Goal: Task Accomplishment & Management: Complete application form

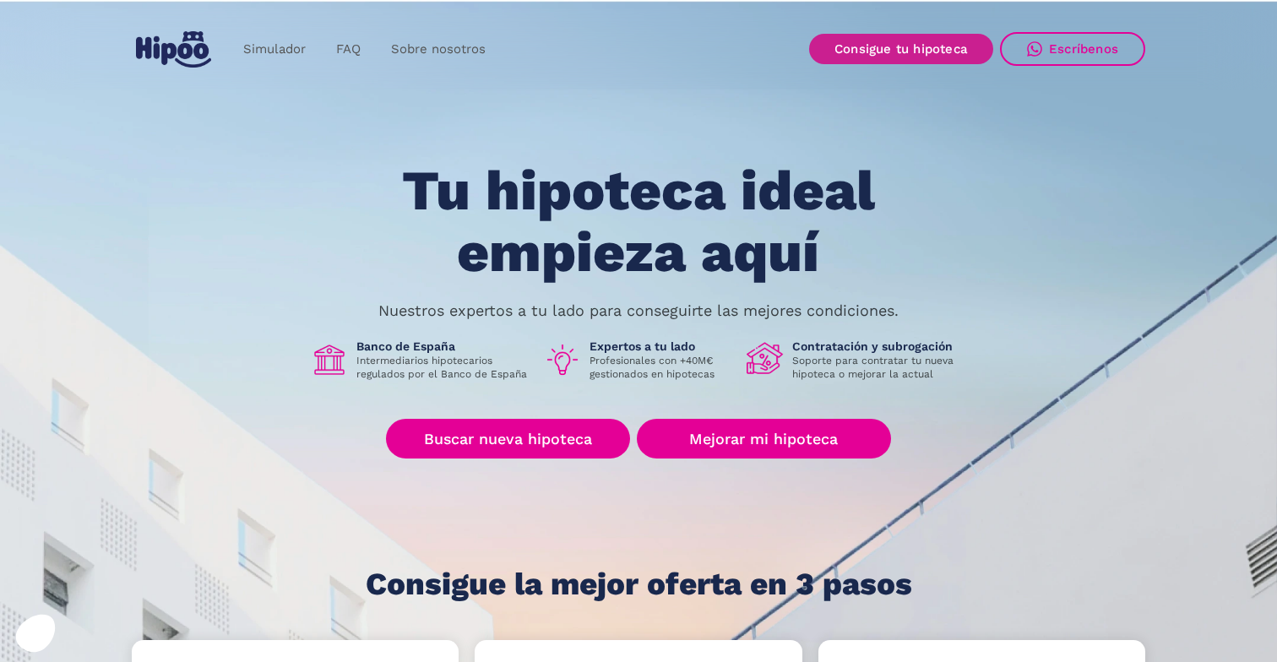
click at [899, 43] on link "Consigue tu hipoteca" at bounding box center [901, 49] width 184 height 30
click at [923, 48] on link "Consigue tu hipoteca" at bounding box center [901, 49] width 184 height 30
